Goal: Task Accomplishment & Management: Manage account settings

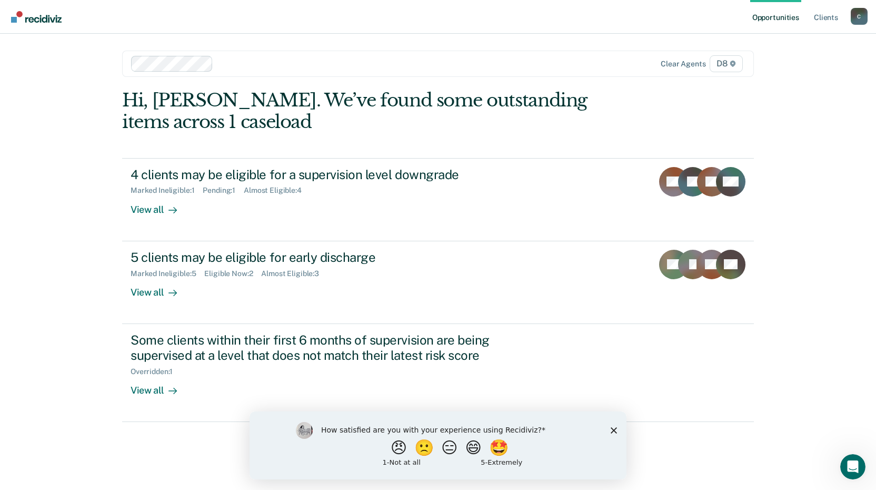
click at [614, 425] on div "How satisfied are you with your experience using Recidiviz? 😠 🙁 😑 😄 🤩 1 - Not a…" at bounding box center [438, 445] width 377 height 68
click at [610, 430] on div "How satisfied are you with your experience using Recidiviz? 😠 🙁 😑 😄 🤩 1 - Not a…" at bounding box center [438, 445] width 377 height 68
click at [613, 428] on polygon "Close survey" at bounding box center [614, 430] width 6 height 6
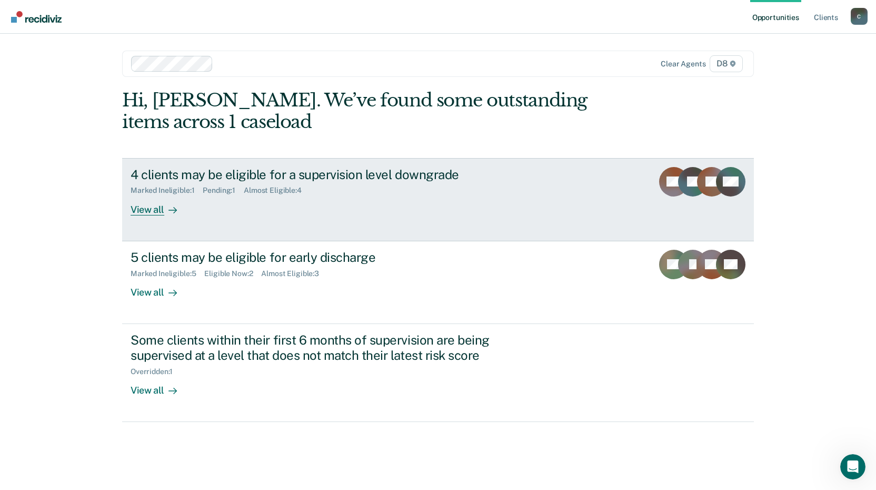
click at [360, 174] on div "4 clients may be eligible for a supervision level downgrade" at bounding box center [316, 174] width 370 height 15
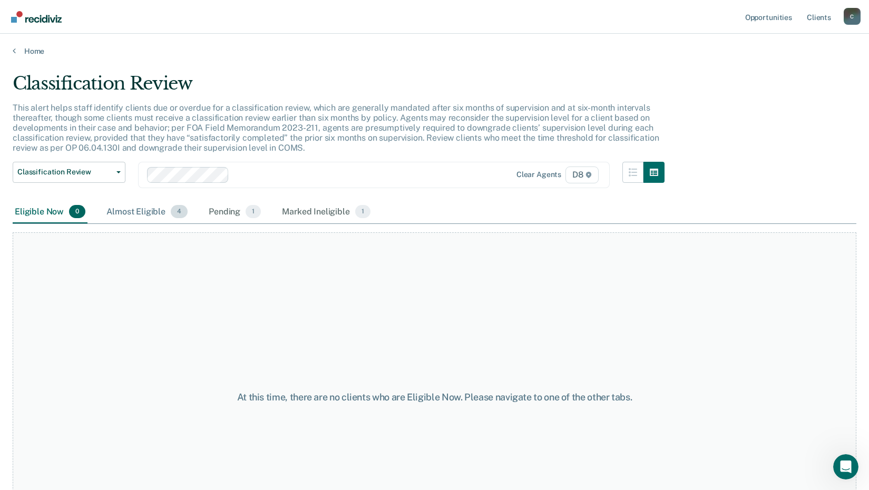
click at [140, 210] on div "Almost Eligible 4" at bounding box center [146, 212] width 85 height 23
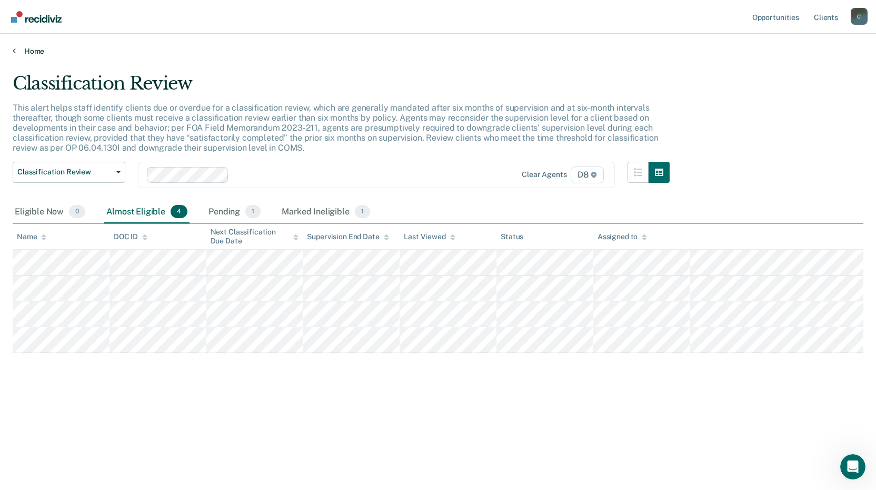
click at [25, 53] on link "Home" at bounding box center [438, 50] width 851 height 9
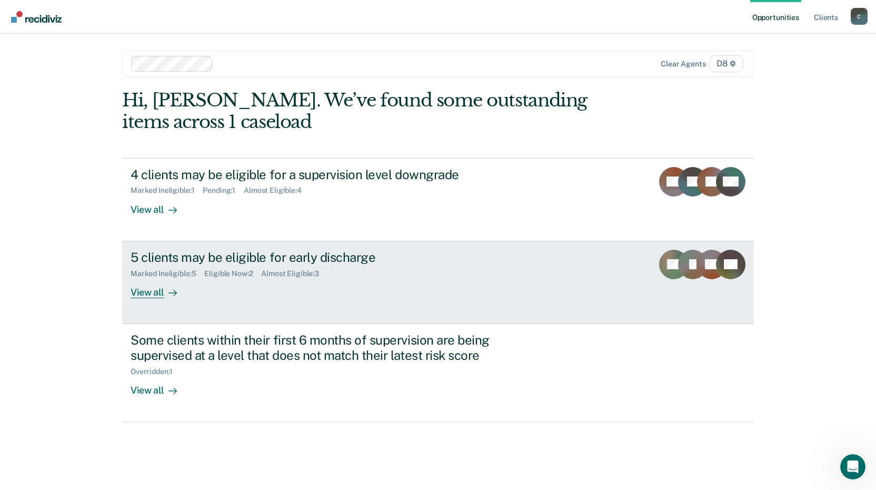
click at [226, 261] on div "5 clients may be eligible for early discharge" at bounding box center [316, 257] width 370 height 15
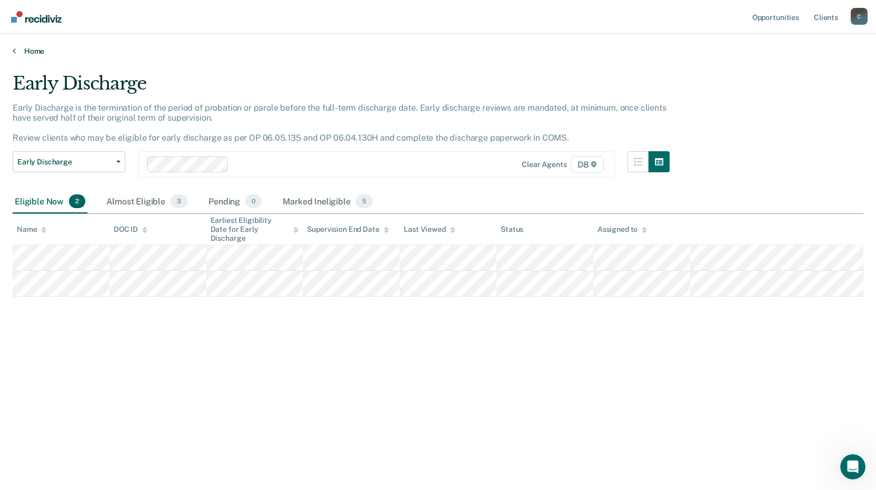
click at [28, 49] on link "Home" at bounding box center [438, 50] width 851 height 9
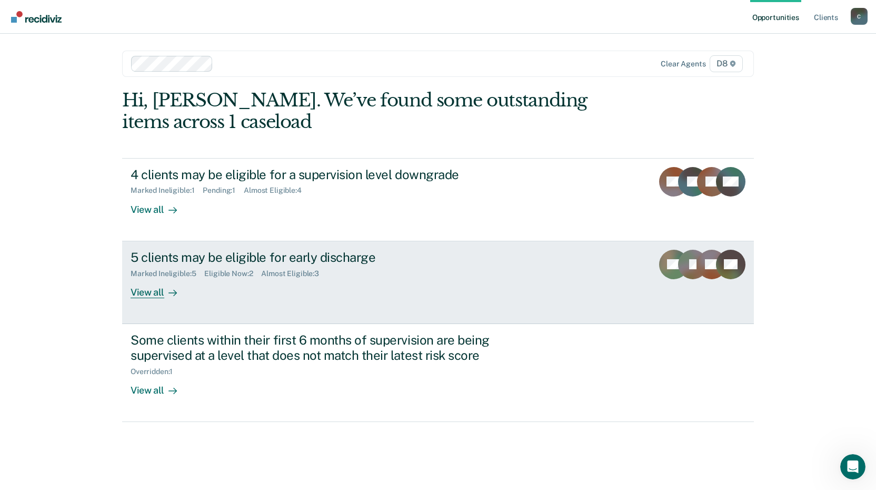
click at [213, 250] on div "5 clients may be eligible for early discharge" at bounding box center [316, 257] width 370 height 15
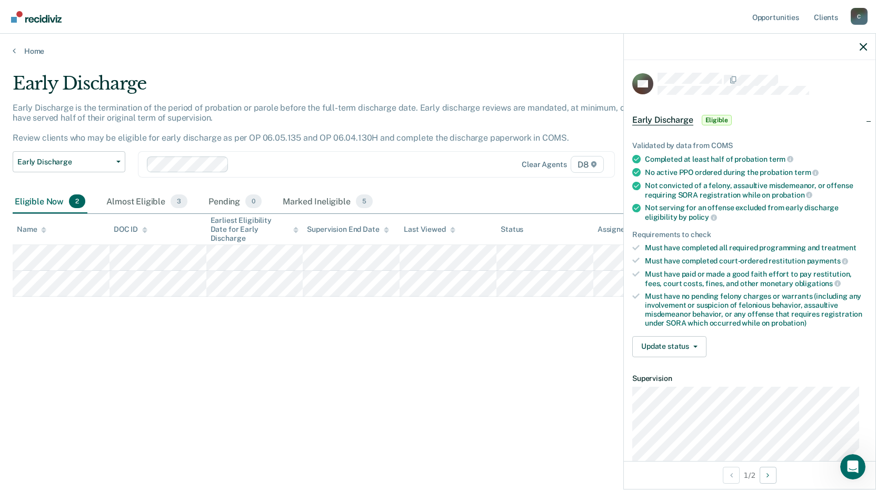
click at [300, 343] on div "Early Discharge Early Discharge is the termination of the period of probation o…" at bounding box center [438, 242] width 851 height 338
click at [681, 343] on button "Update status" at bounding box center [670, 346] width 74 height 21
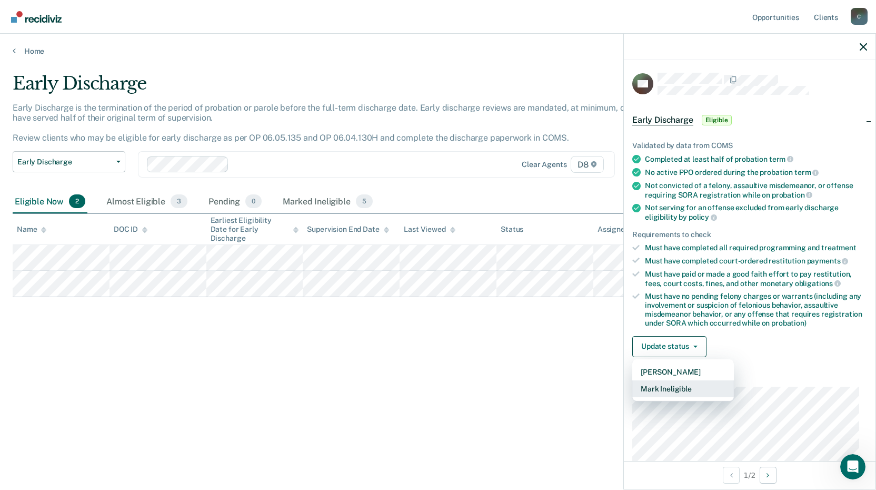
click at [680, 389] on button "Mark Ineligible" at bounding box center [684, 388] width 102 height 17
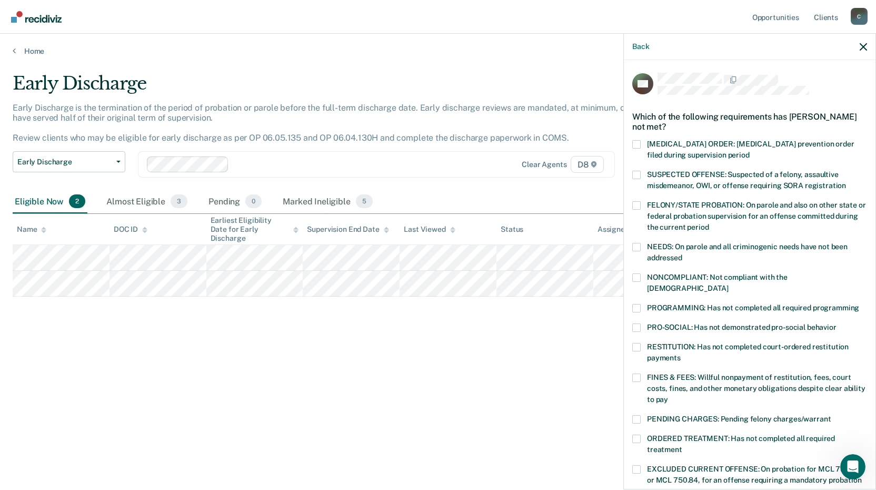
click at [637, 343] on span at bounding box center [637, 347] width 8 height 8
click at [681, 354] on input "RESTITUTION: Has not completed court-ordered restitution payments" at bounding box center [681, 354] width 0 height 0
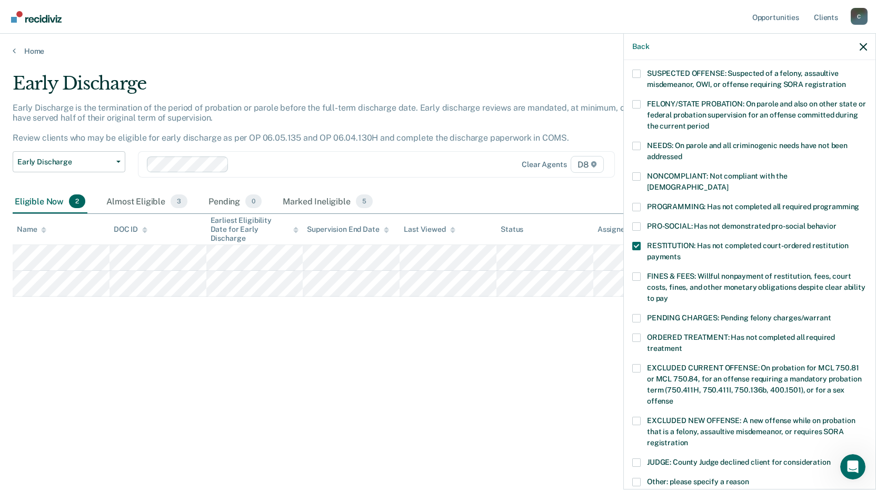
scroll to position [247, 0]
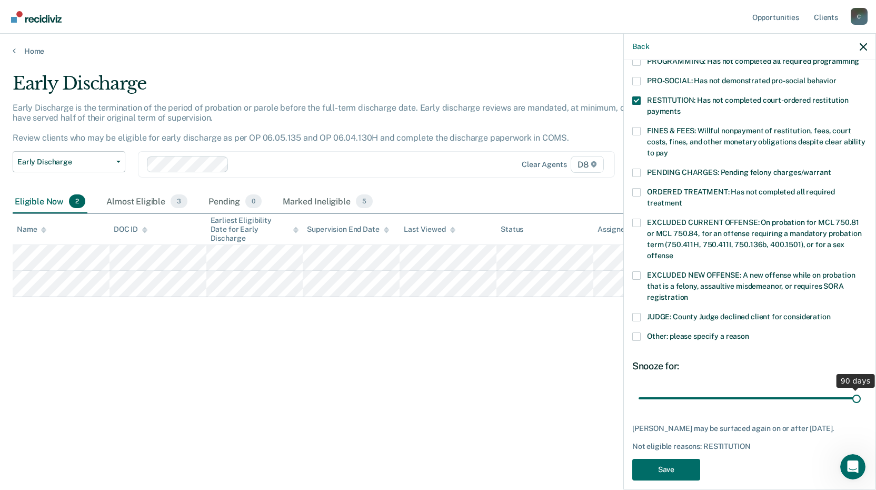
drag, startPoint x: 707, startPoint y: 387, endPoint x: 857, endPoint y: 394, distance: 150.3
type input "90"
click at [857, 394] on input "range" at bounding box center [750, 398] width 222 height 18
click at [686, 470] on button "Save" at bounding box center [667, 470] width 68 height 22
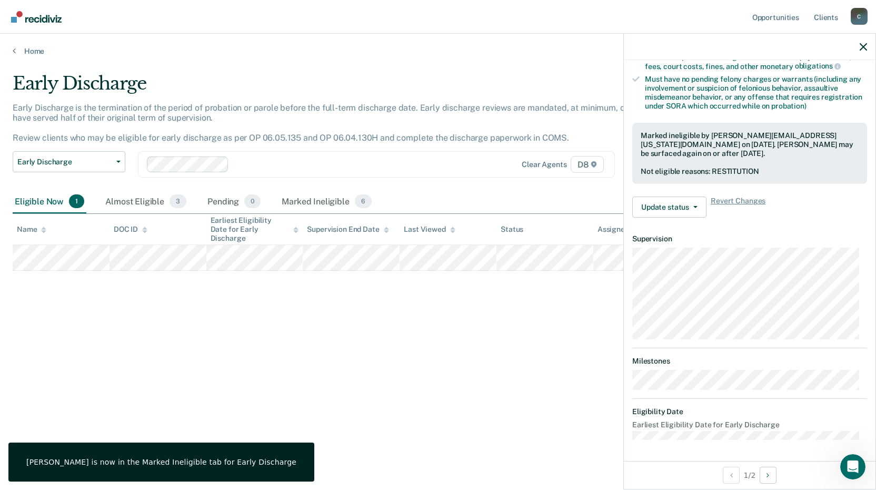
scroll to position [216, 0]
click at [861, 47] on icon "button" at bounding box center [863, 46] width 7 height 7
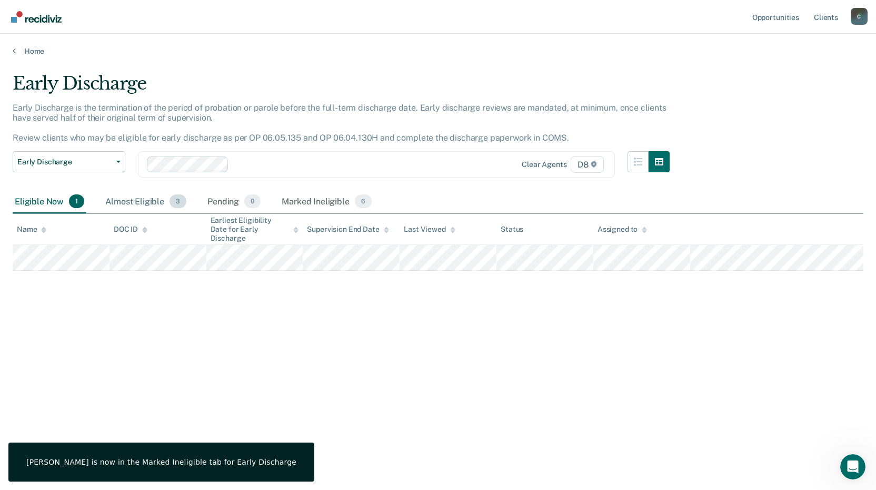
click at [140, 201] on div "Almost Eligible 3" at bounding box center [145, 201] width 85 height 23
